Goal: Information Seeking & Learning: Learn about a topic

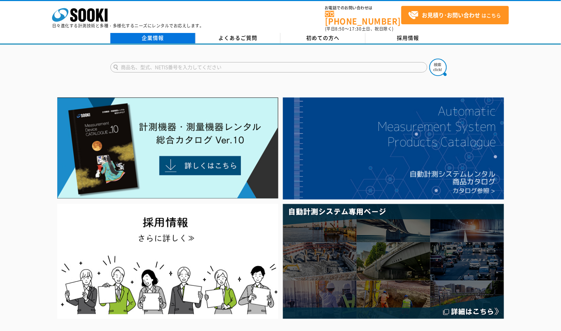
click at [154, 33] on link "企業情報" at bounding box center [152, 38] width 85 height 10
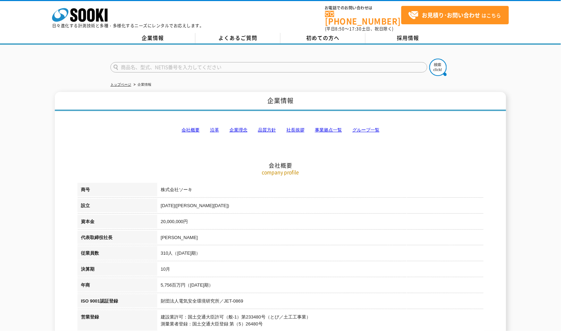
click at [191, 127] on link "会社概要" at bounding box center [190, 129] width 18 height 5
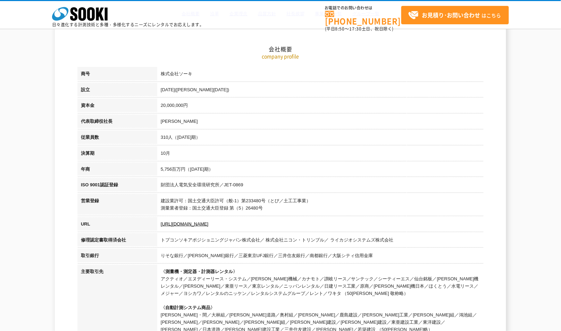
scroll to position [87, 0]
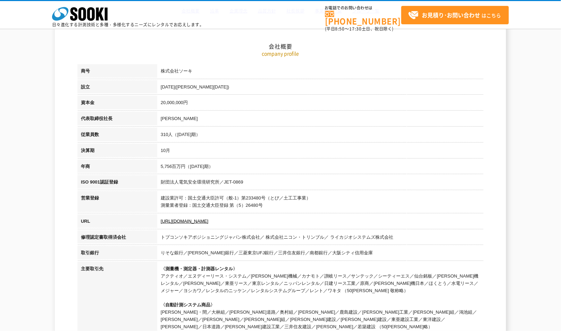
click at [418, 74] on tbody "商号 株式会社ソーキ 設立 [DATE]([PERSON_NAME][DATE]) 資本金 20,000,000円 代表取締役社長 [PERSON_NAME]…" at bounding box center [280, 218] width 406 height 309
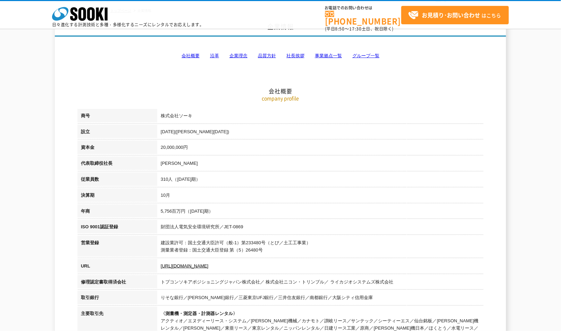
scroll to position [38, 0]
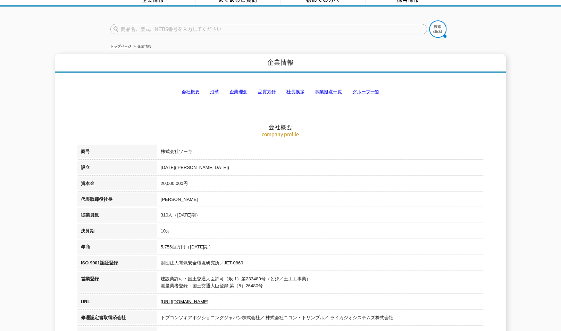
click at [324, 89] on link "事業拠点一覧" at bounding box center [328, 91] width 27 height 5
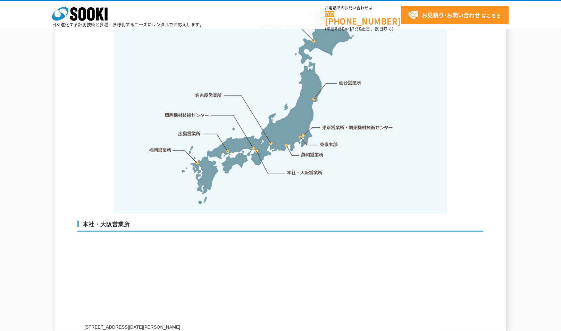
scroll to position [1529, 0]
